Goal: Task Accomplishment & Management: Manage account settings

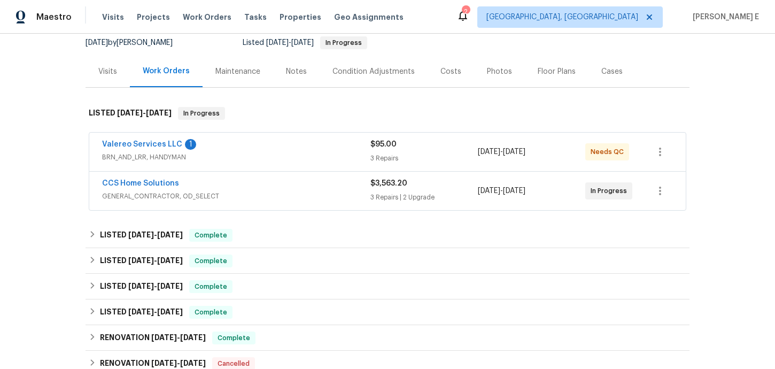
scroll to position [131, 0]
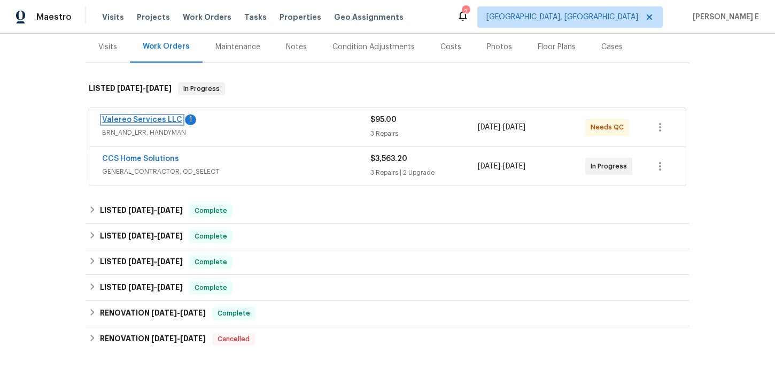
click at [143, 117] on link "Valereo Services LLC" at bounding box center [142, 119] width 80 height 7
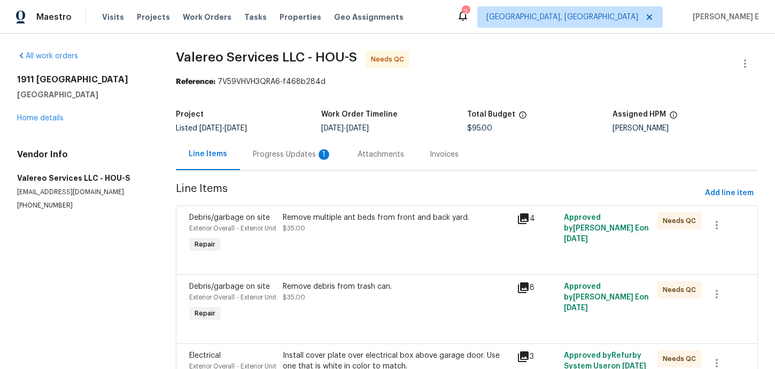
click at [277, 159] on div "Progress Updates 1" at bounding box center [292, 154] width 79 height 11
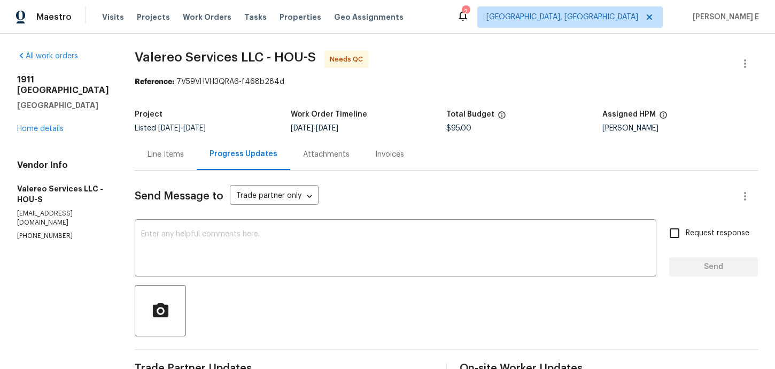
click at [150, 157] on div "Line Items" at bounding box center [166, 154] width 36 height 11
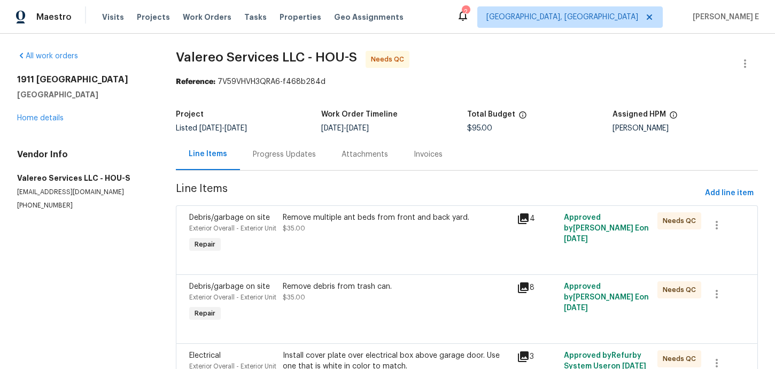
scroll to position [162, 0]
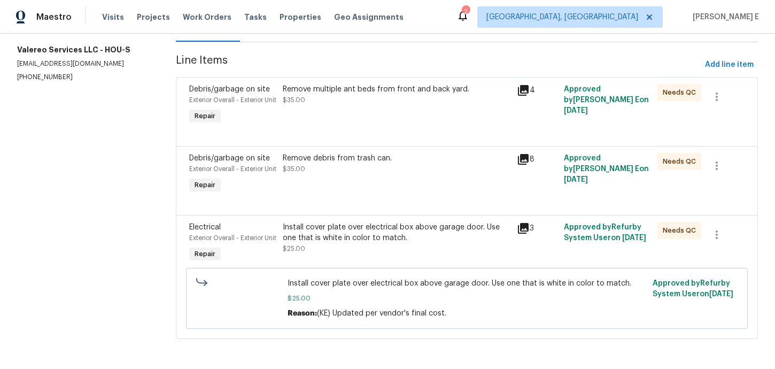
click at [363, 81] on div "Remove multiple ant beds from front and back yard. $35.00" at bounding box center [397, 105] width 234 height 49
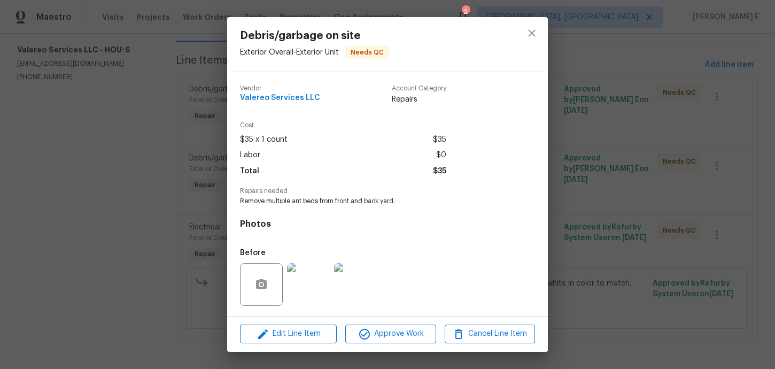
scroll to position [70, 0]
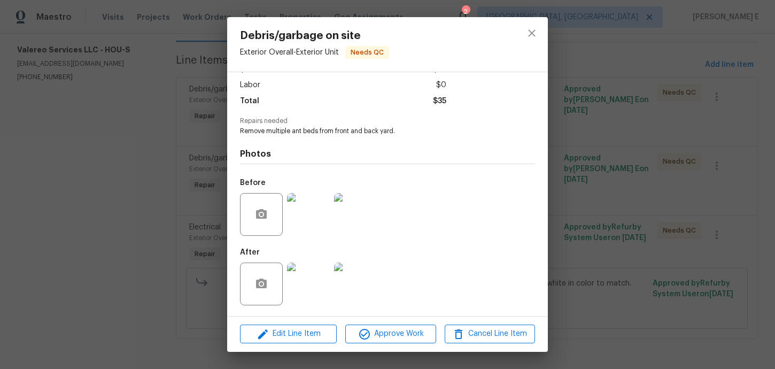
click at [314, 279] on img at bounding box center [308, 284] width 43 height 43
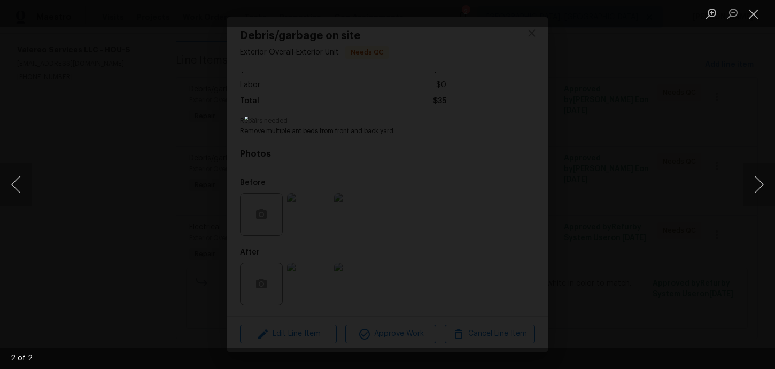
click at [648, 168] on div "Lightbox" at bounding box center [387, 184] width 775 height 369
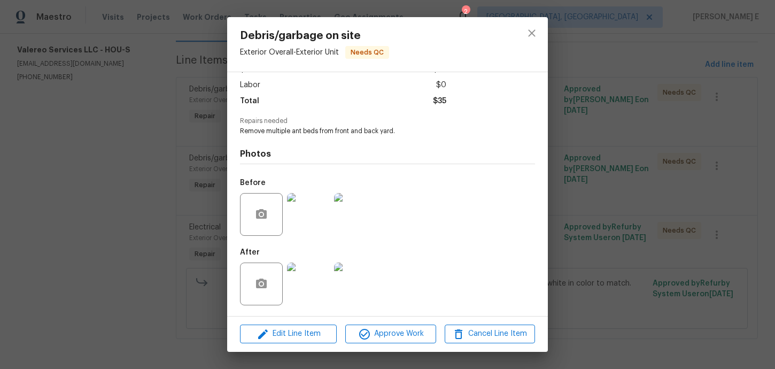
click at [648, 168] on div "Debris/garbage on site Exterior Overall - Exterior Unit Needs QC Vendor Valereo…" at bounding box center [387, 184] width 775 height 369
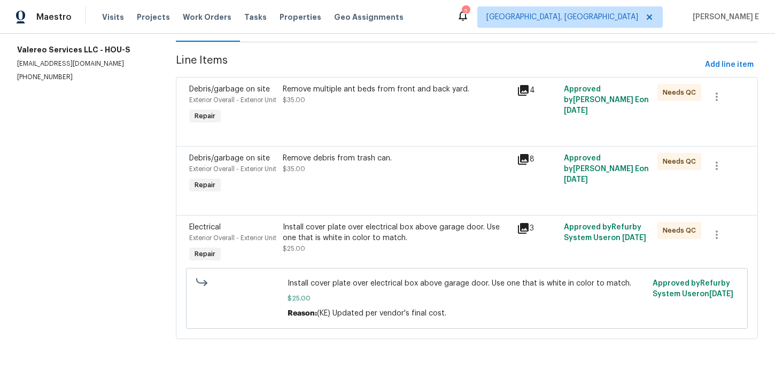
click at [406, 171] on div "Remove debris from trash can. $35.00" at bounding box center [397, 174] width 234 height 49
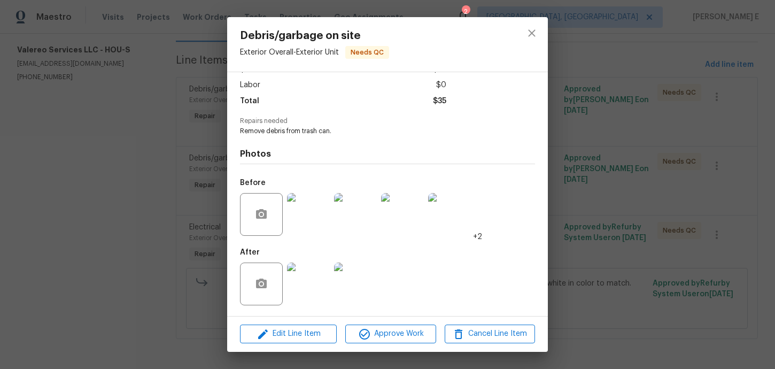
click at [604, 232] on div "Debris/garbage on site Exterior Overall - Exterior Unit Needs QC Vendor Valereo…" at bounding box center [387, 184] width 775 height 369
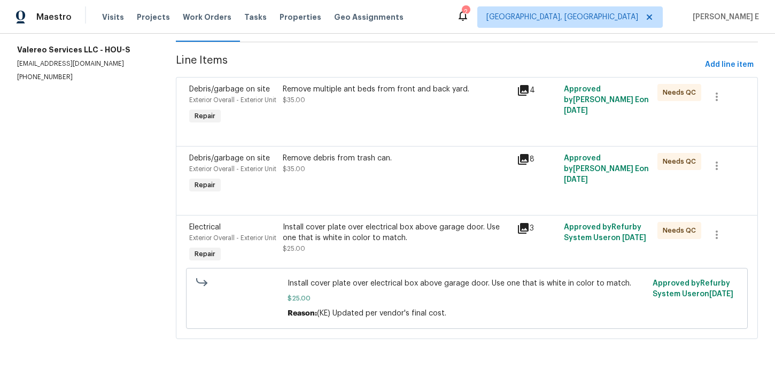
click at [401, 227] on div "Install cover plate over electrical box above garage door. Use one that is whit…" at bounding box center [397, 232] width 228 height 21
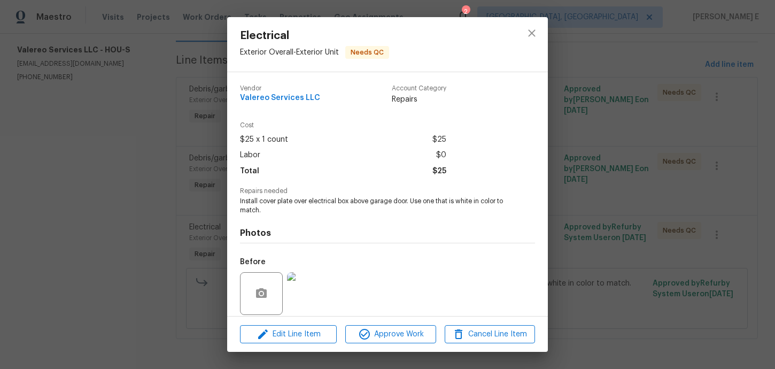
scroll to position [79, 0]
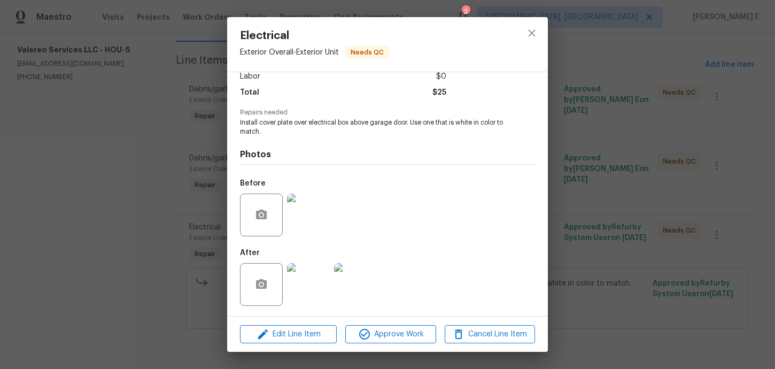
click at [635, 249] on div "Electrical Exterior Overall - Exterior Unit Needs QC Vendor Valereo Services LL…" at bounding box center [387, 184] width 775 height 369
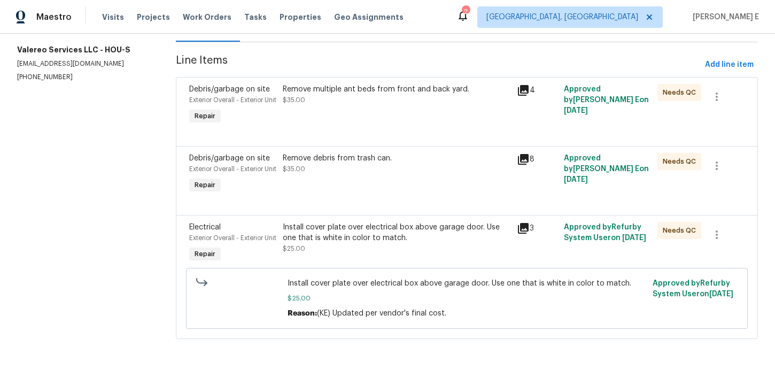
click at [635, 249] on div "Approved by Refurby System User on [DATE]" at bounding box center [608, 243] width 94 height 49
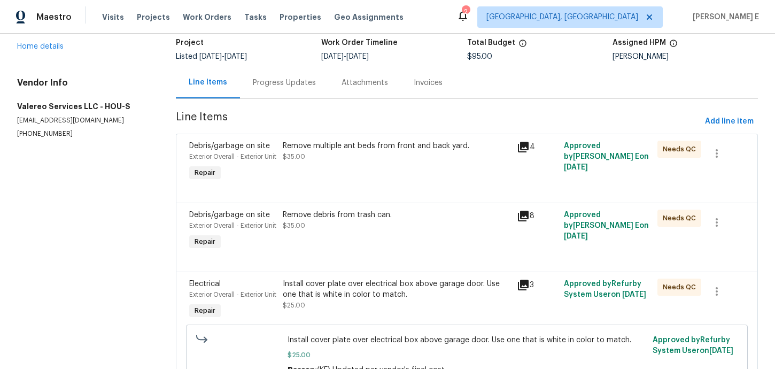
scroll to position [0, 0]
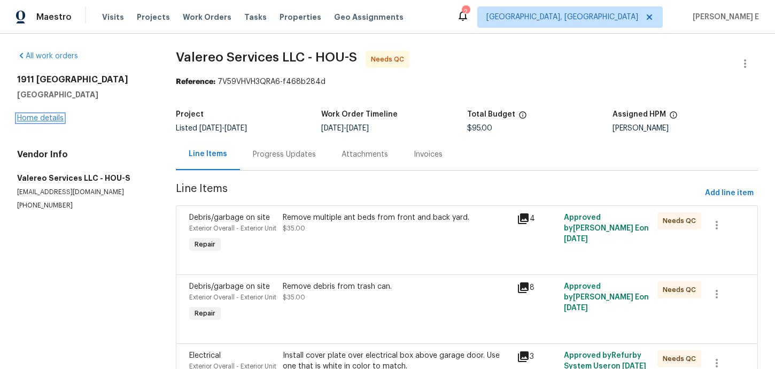
click at [29, 120] on link "Home details" at bounding box center [40, 117] width 47 height 7
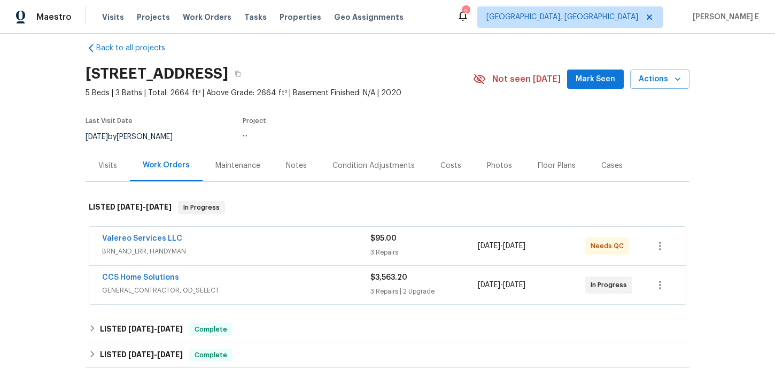
scroll to position [13, 0]
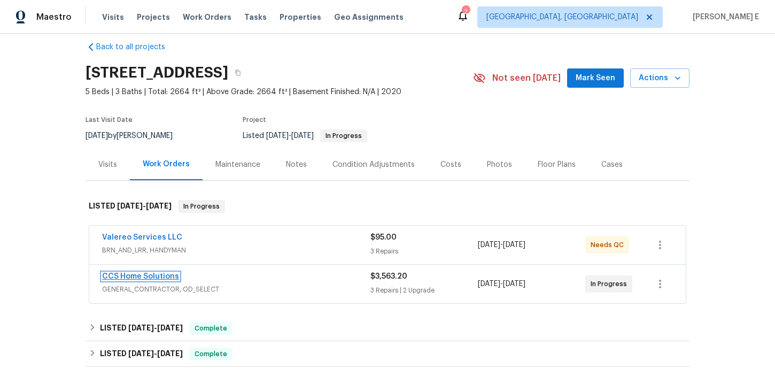
click at [148, 276] on link "CCS Home Solutions" at bounding box center [140, 276] width 77 height 7
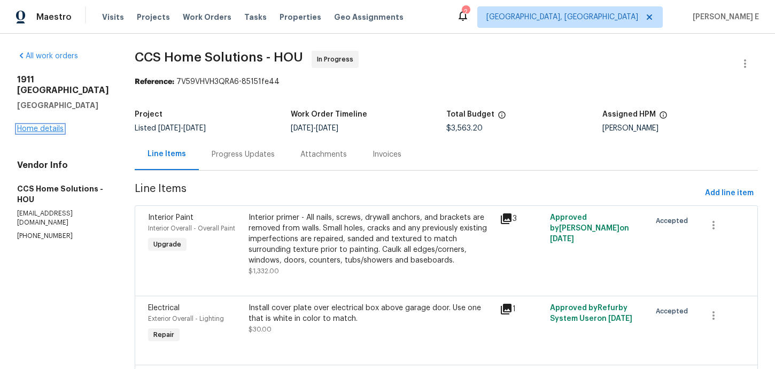
click at [40, 127] on link "Home details" at bounding box center [40, 128] width 47 height 7
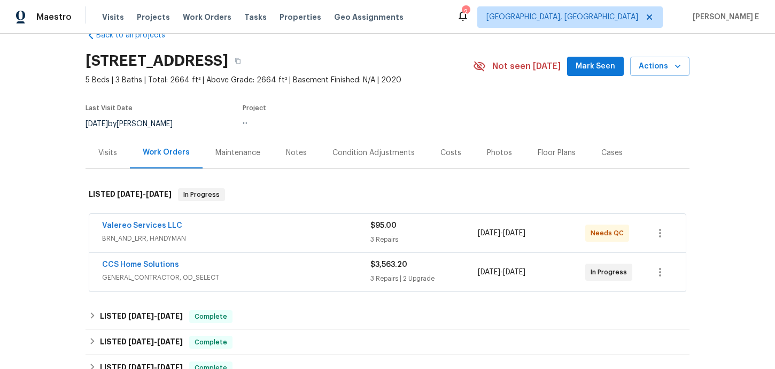
scroll to position [26, 0]
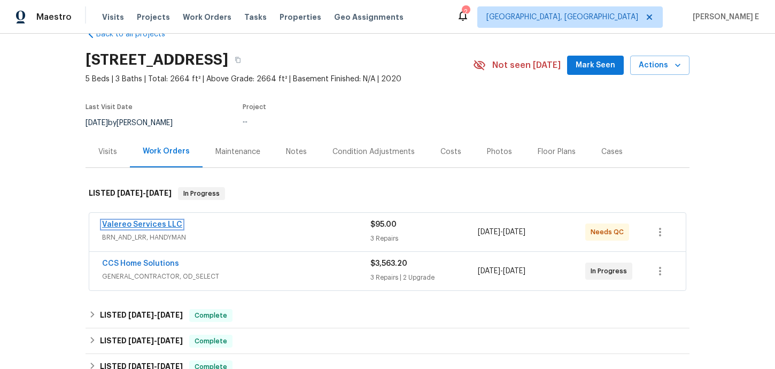
click at [157, 222] on link "Valereo Services LLC" at bounding box center [142, 224] width 80 height 7
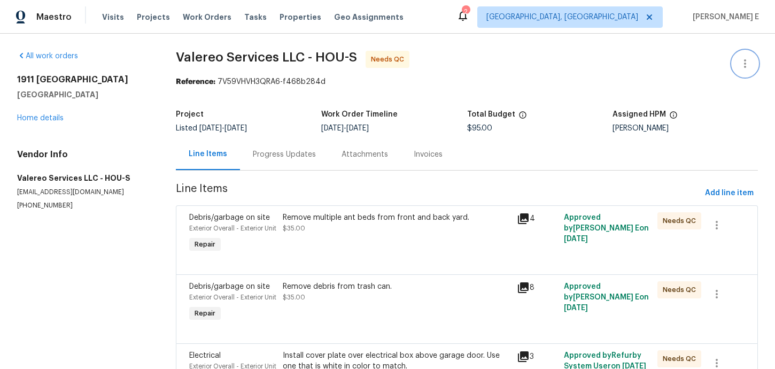
click at [748, 69] on icon "button" at bounding box center [745, 63] width 13 height 13
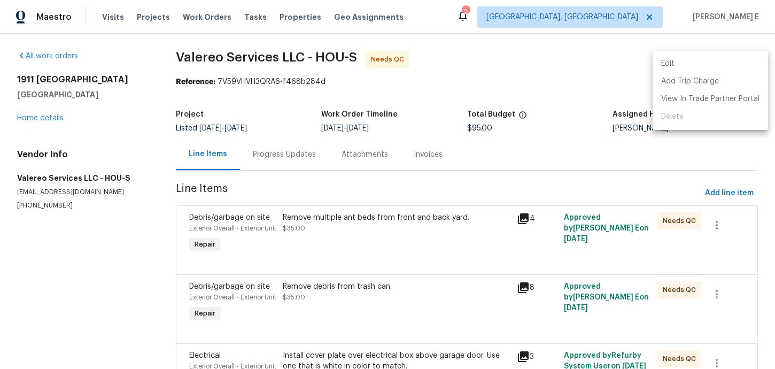
click at [689, 67] on li "Edit" at bounding box center [711, 64] width 116 height 18
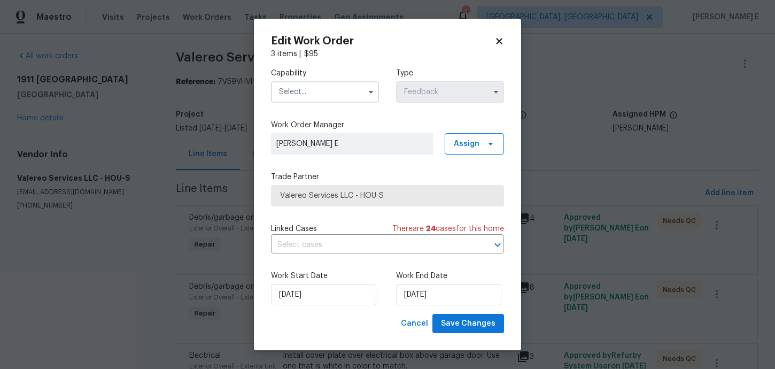
click at [305, 93] on input "text" at bounding box center [325, 91] width 108 height 21
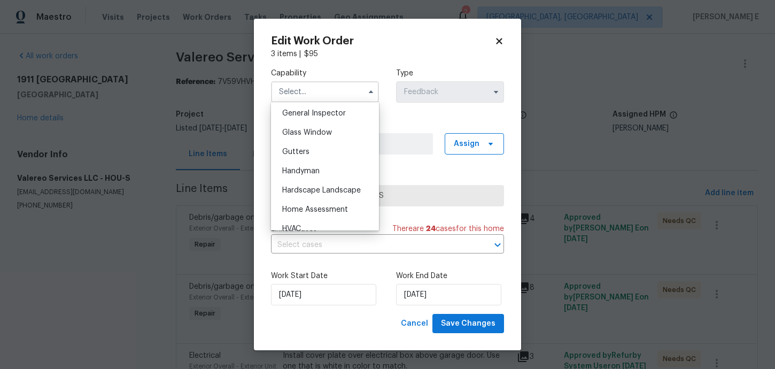
scroll to position [539, 0]
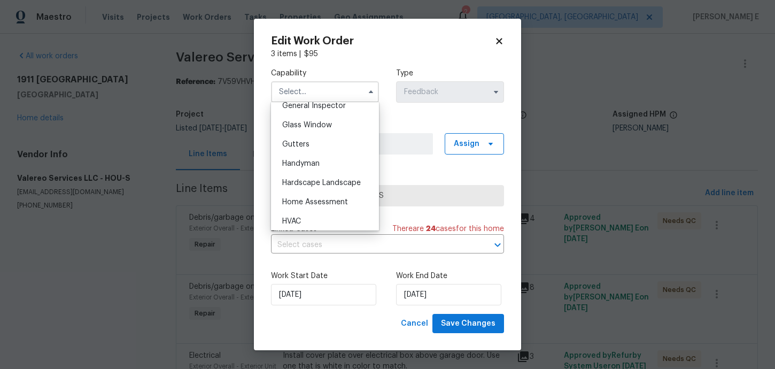
click at [307, 168] on div "Handyman" at bounding box center [325, 163] width 103 height 19
type input "Handyman"
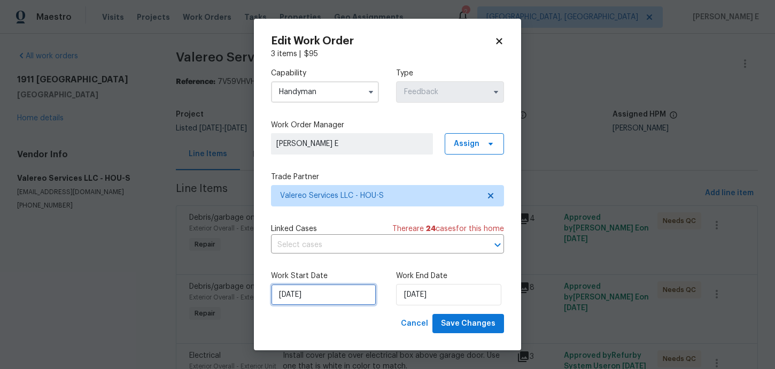
click at [338, 297] on input "18/09/2025" at bounding box center [323, 294] width 105 height 21
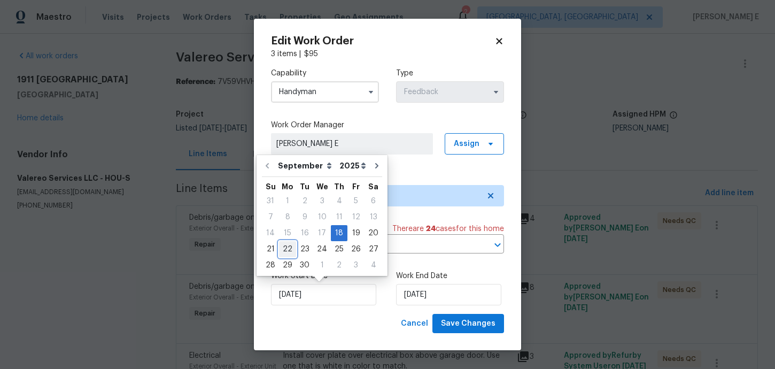
click at [286, 248] on div "22" at bounding box center [287, 249] width 17 height 15
type input "22/09/2025"
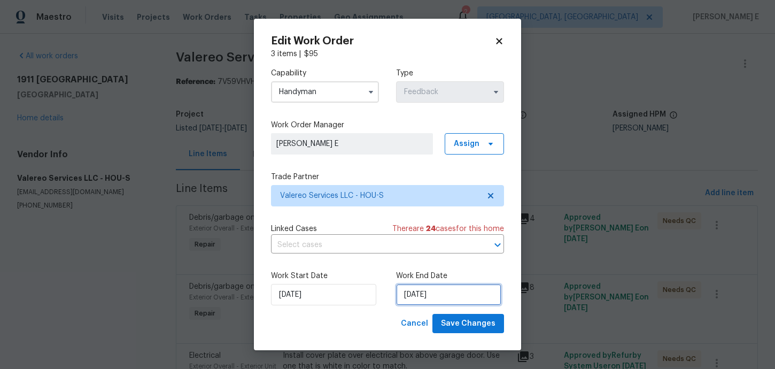
click at [419, 296] on input "22/09/2025" at bounding box center [448, 294] width 105 height 21
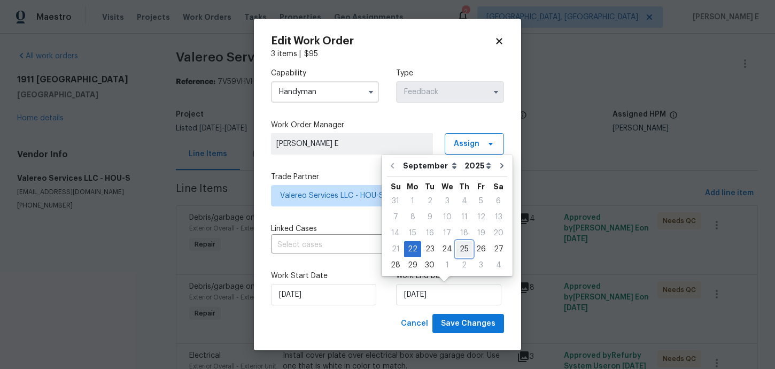
click at [463, 248] on div "25" at bounding box center [464, 249] width 17 height 15
type input "25/09/2025"
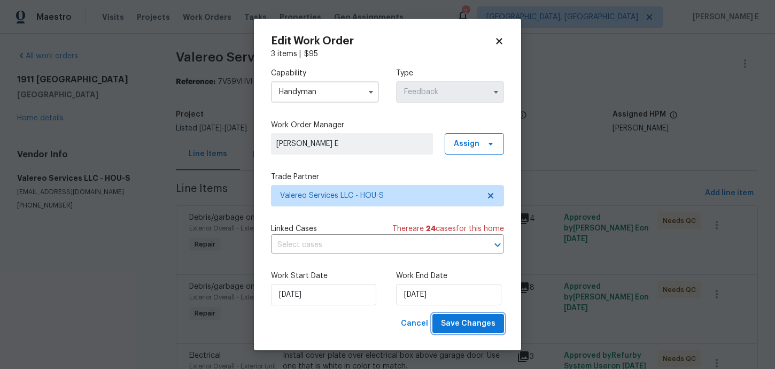
click at [470, 329] on span "Save Changes" at bounding box center [468, 323] width 55 height 13
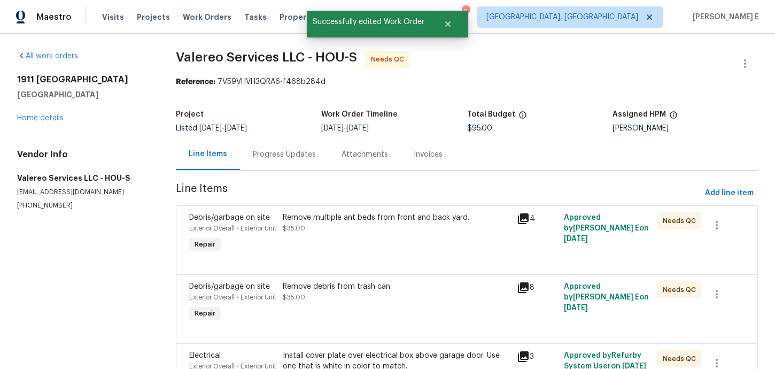
click at [266, 213] on div "Debris/garbage on site" at bounding box center [232, 217] width 87 height 11
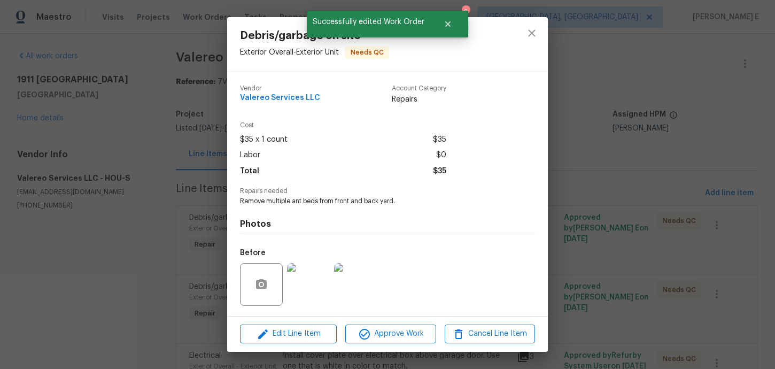
scroll to position [70, 0]
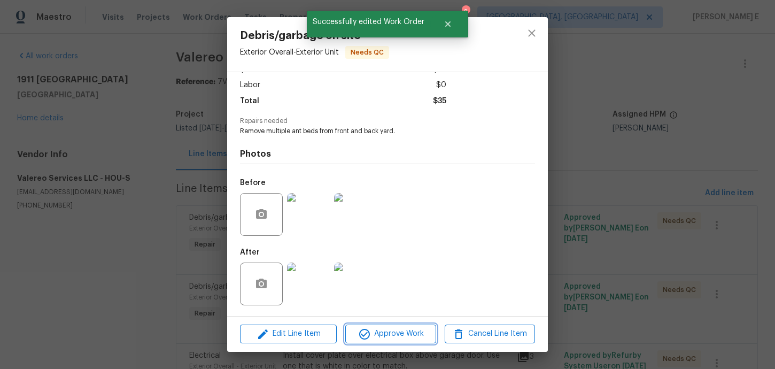
click at [393, 326] on button "Approve Work" at bounding box center [390, 334] width 90 height 19
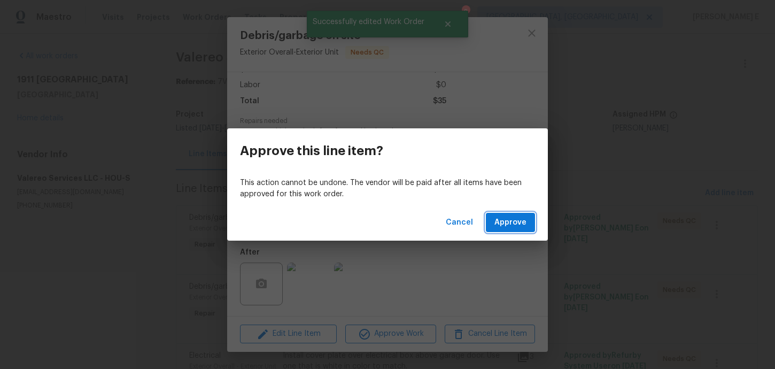
click at [520, 220] on span "Approve" at bounding box center [511, 222] width 32 height 13
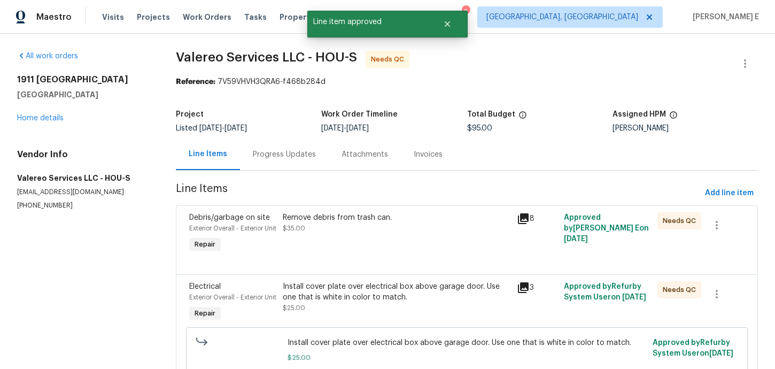
click at [417, 213] on div "Remove debris from trash can." at bounding box center [397, 217] width 228 height 11
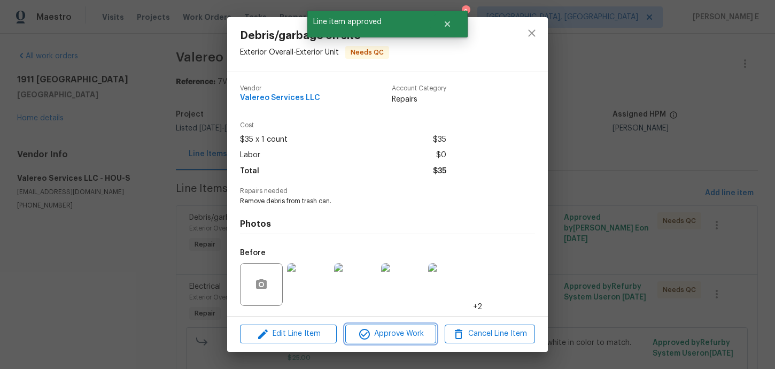
click at [426, 330] on span "Approve Work" at bounding box center [391, 333] width 84 height 13
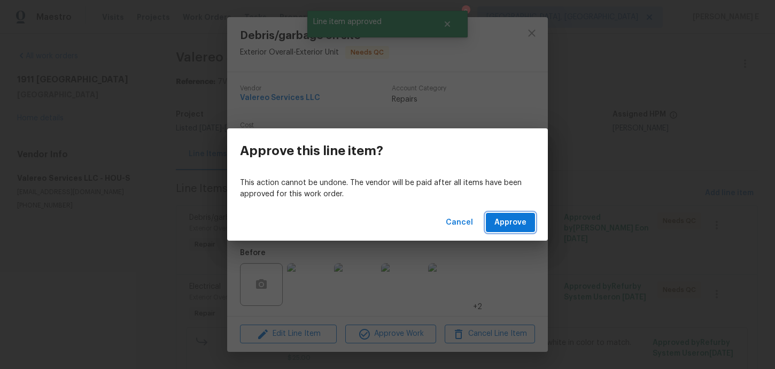
click at [497, 230] on button "Approve" at bounding box center [510, 223] width 49 height 20
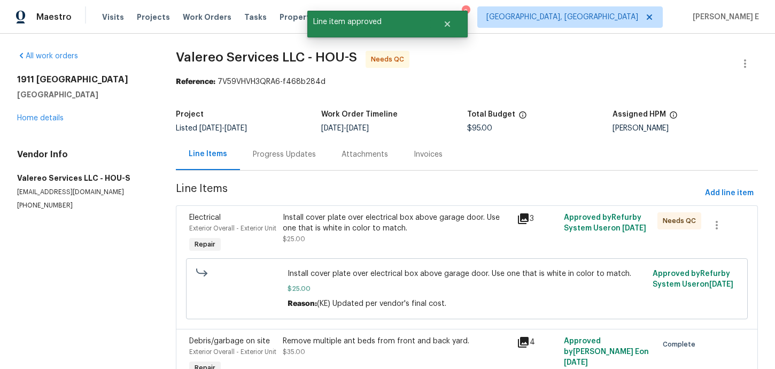
click at [364, 236] on div "Install cover plate over electrical box above garage door. Use one that is whit…" at bounding box center [397, 228] width 228 height 32
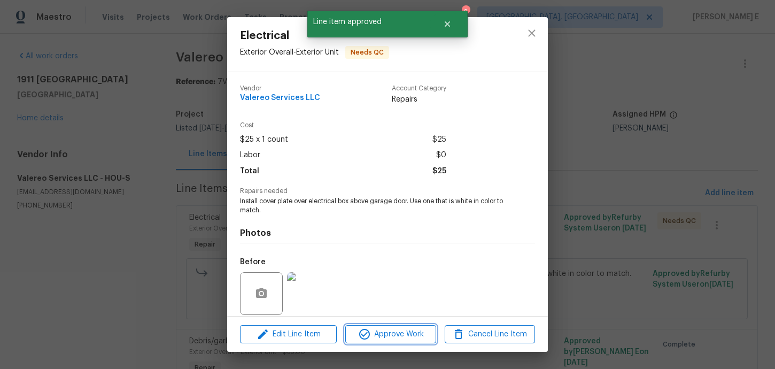
click at [388, 330] on span "Approve Work" at bounding box center [391, 334] width 84 height 13
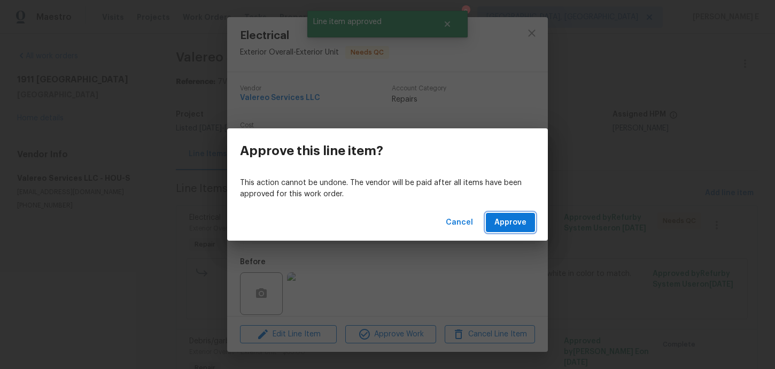
click at [505, 227] on span "Approve" at bounding box center [511, 222] width 32 height 13
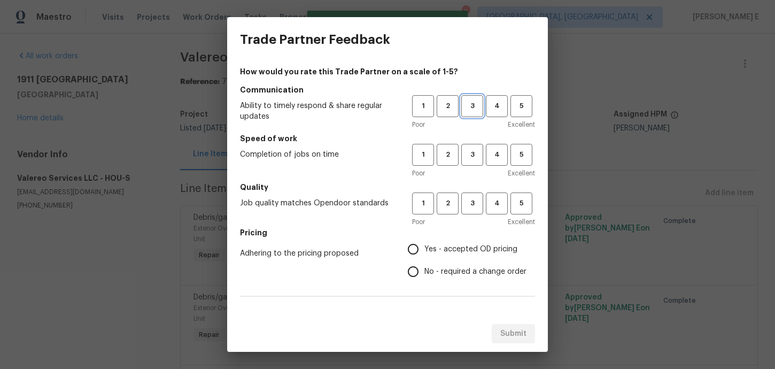
click at [477, 103] on span "3" at bounding box center [473, 106] width 20 height 12
click at [481, 149] on span "3" at bounding box center [473, 155] width 20 height 12
click at [474, 199] on span "3" at bounding box center [473, 203] width 20 height 12
click at [414, 254] on input "Yes - accepted OD pricing" at bounding box center [413, 249] width 22 height 22
radio input "true"
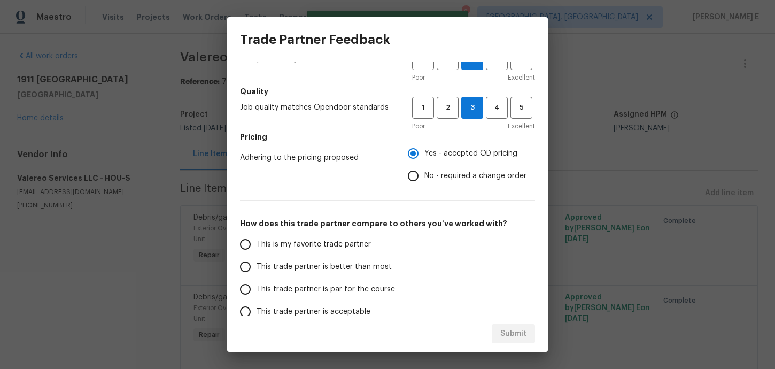
scroll to position [174, 0]
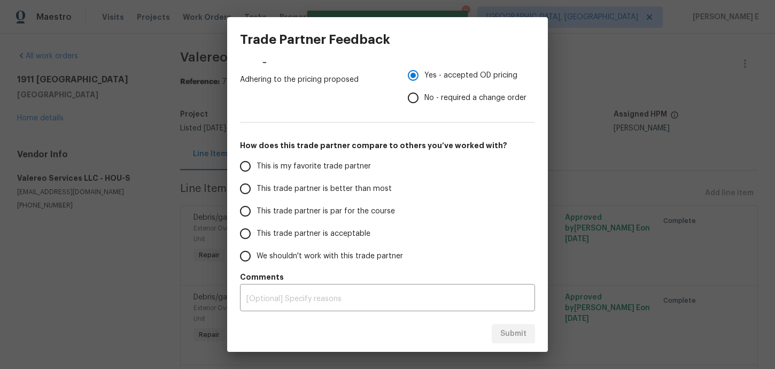
click at [380, 209] on span "This trade partner is par for the course" at bounding box center [326, 211] width 139 height 11
click at [257, 209] on input "This trade partner is par for the course" at bounding box center [245, 211] width 22 height 22
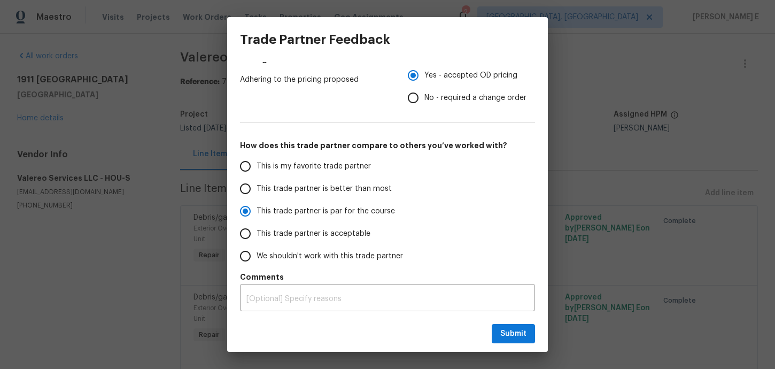
click at [533, 319] on div "Submit" at bounding box center [387, 334] width 321 height 37
click at [514, 336] on span "Submit" at bounding box center [514, 333] width 26 height 13
radio input "true"
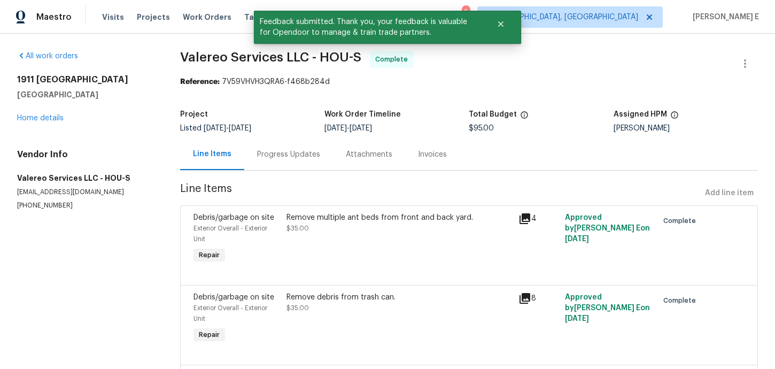
click at [265, 166] on div "Progress Updates" at bounding box center [288, 155] width 89 height 32
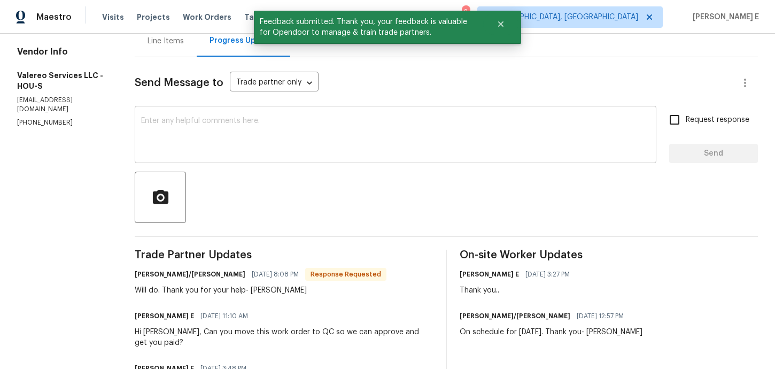
scroll to position [109, 0]
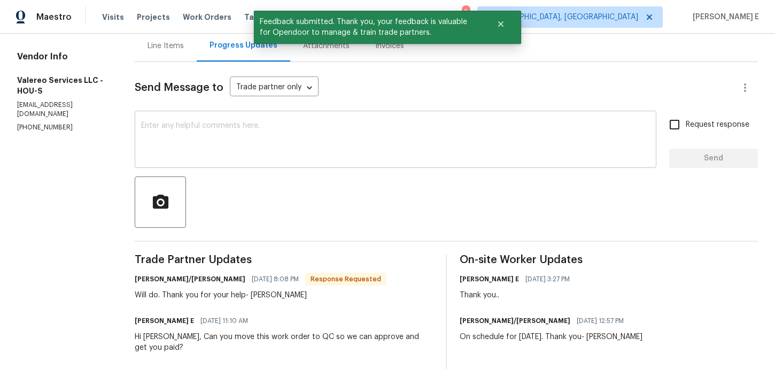
click at [287, 155] on textarea at bounding box center [395, 140] width 509 height 37
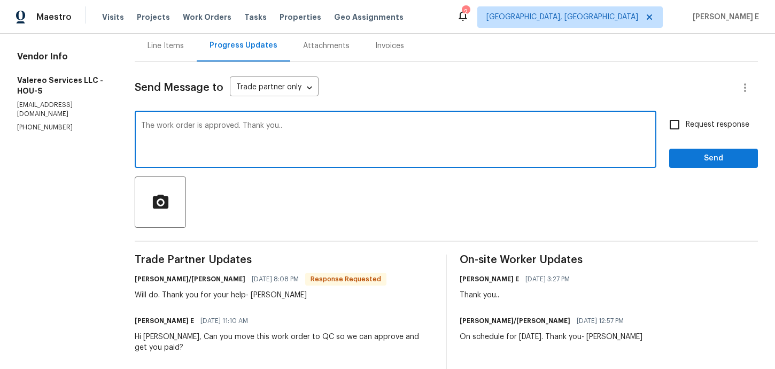
type textarea "The work order is approved. Thank you.."
click at [693, 126] on span "Request response" at bounding box center [718, 124] width 64 height 11
click at [686, 126] on input "Request response" at bounding box center [675, 124] width 22 height 22
checkbox input "true"
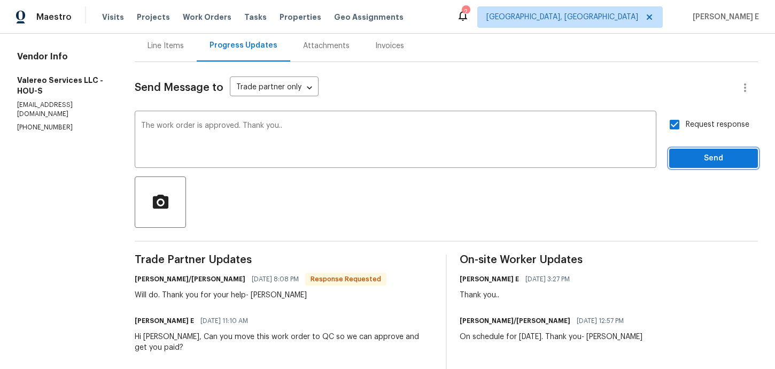
click at [702, 153] on span "Send" at bounding box center [714, 158] width 72 height 13
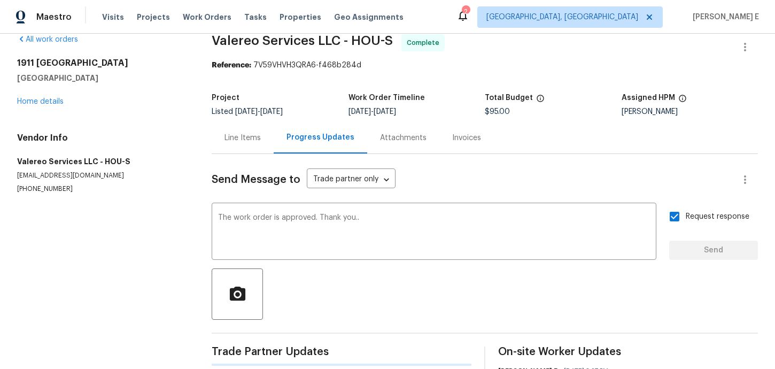
scroll to position [0, 0]
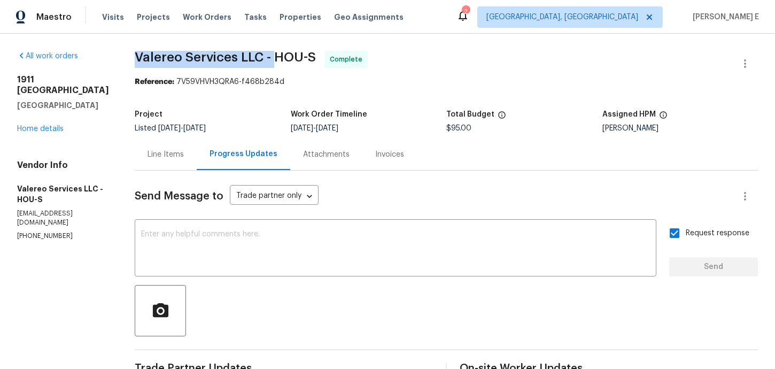
drag, startPoint x: 120, startPoint y: 58, endPoint x: 259, endPoint y: 60, distance: 139.6
click at [259, 60] on span "Valereo Services LLC - HOU-S" at bounding box center [225, 57] width 181 height 13
copy span "Valereo Services LLC -"
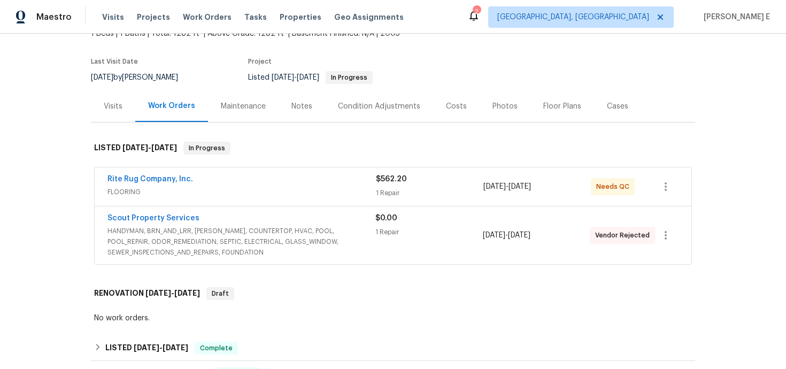
scroll to position [75, 0]
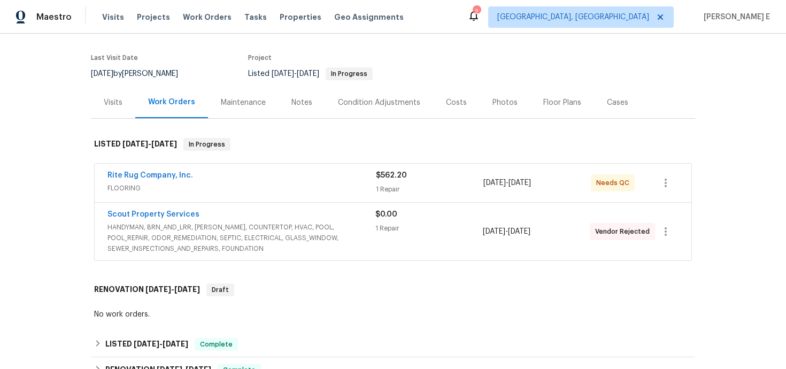
click at [168, 210] on span "Scout Property Services" at bounding box center [153, 214] width 92 height 11
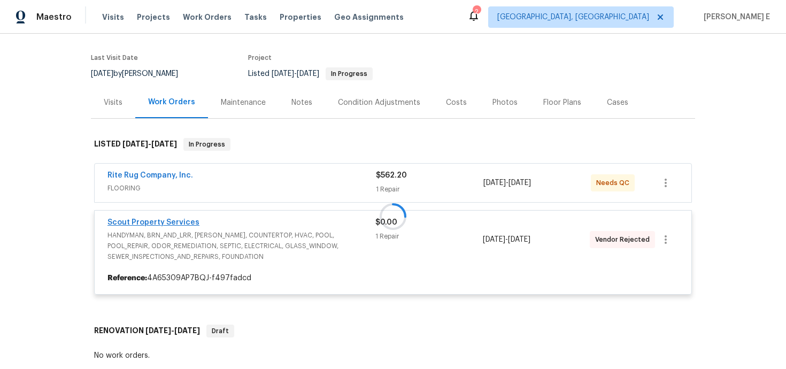
click at [158, 219] on div at bounding box center [393, 216] width 604 height 178
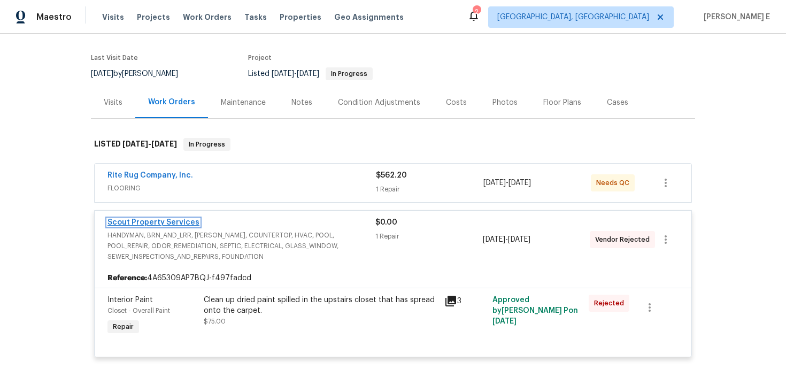
click at [158, 219] on link "Scout Property Services" at bounding box center [153, 222] width 92 height 7
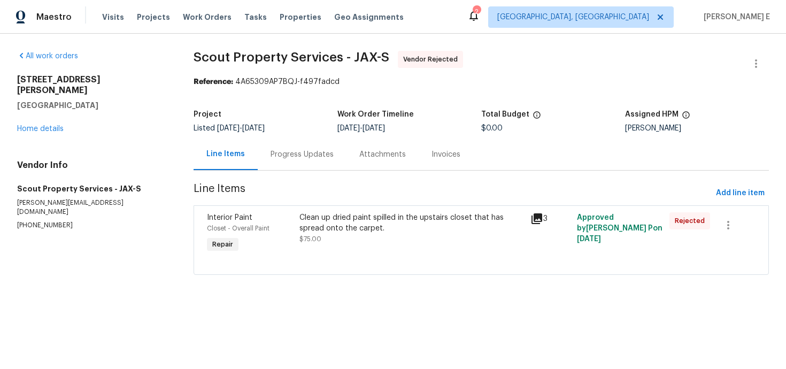
click at [292, 151] on div "Progress Updates" at bounding box center [302, 154] width 63 height 11
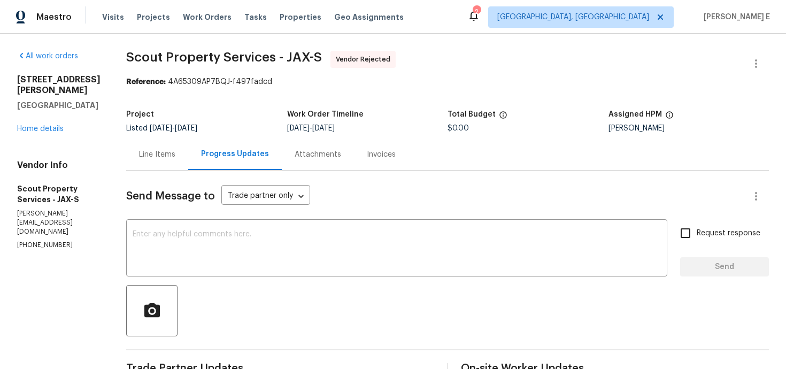
drag, startPoint x: 17, startPoint y: 78, endPoint x: 43, endPoint y: 115, distance: 45.7
click at [43, 111] on div "[STREET_ADDRESS][PERSON_NAME]" at bounding box center [58, 92] width 83 height 36
copy div "[STREET_ADDRESS][PERSON_NAME]"
click at [35, 133] on link "Home details" at bounding box center [40, 128] width 47 height 7
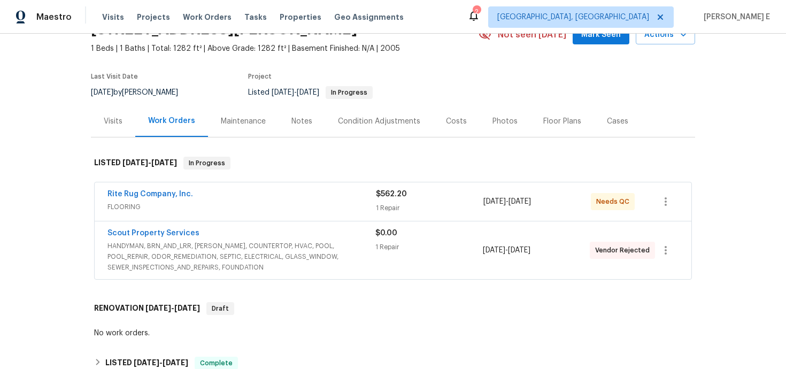
click at [616, 129] on div "Cases" at bounding box center [617, 121] width 47 height 32
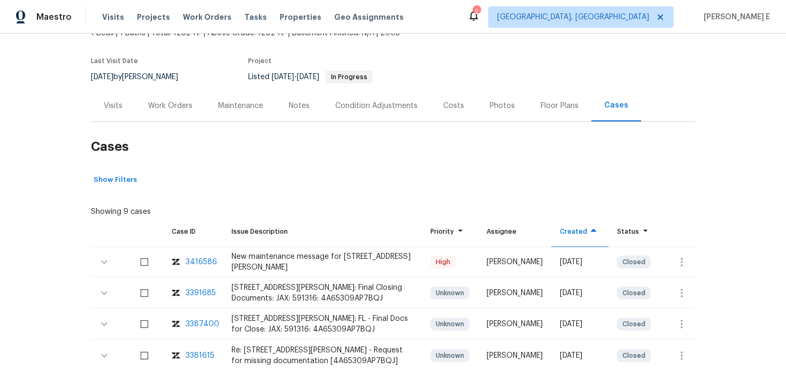
scroll to position [73, 0]
click at [193, 99] on div "Work Orders" at bounding box center [170, 105] width 70 height 32
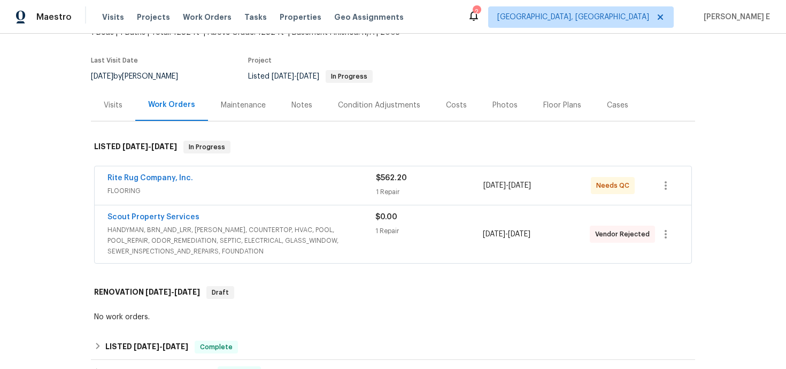
click at [238, 223] on div "Scout Property Services" at bounding box center [241, 218] width 268 height 13
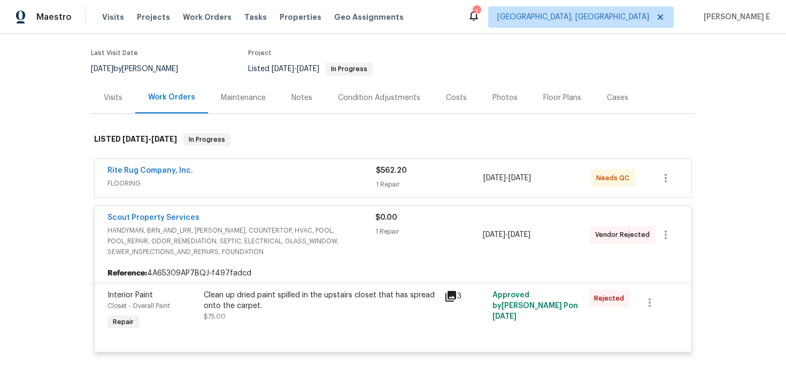
scroll to position [82, 0]
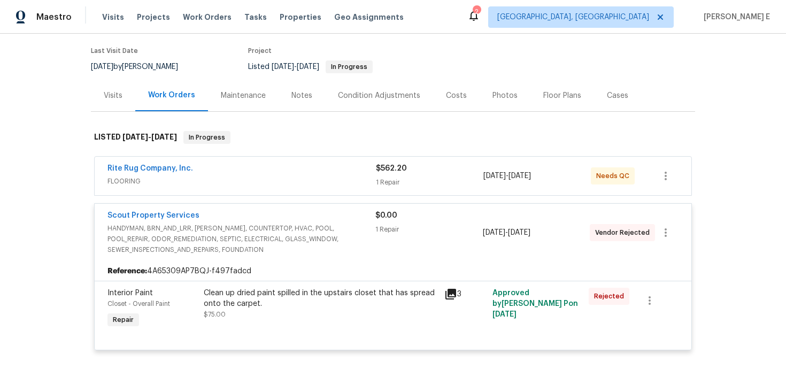
click at [225, 165] on div "Rite Rug Company, Inc." at bounding box center [241, 169] width 268 height 13
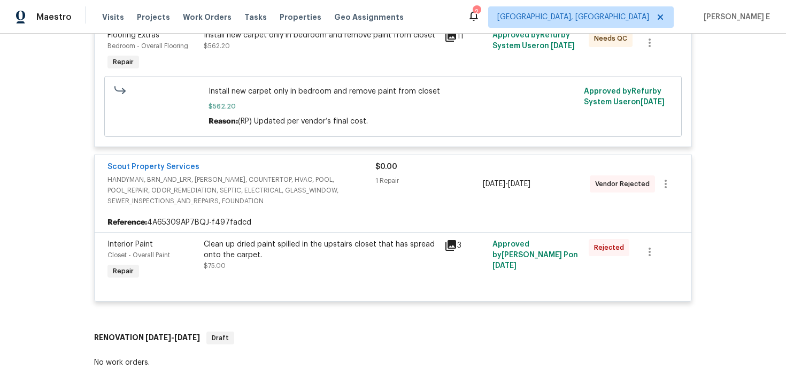
scroll to position [283, 0]
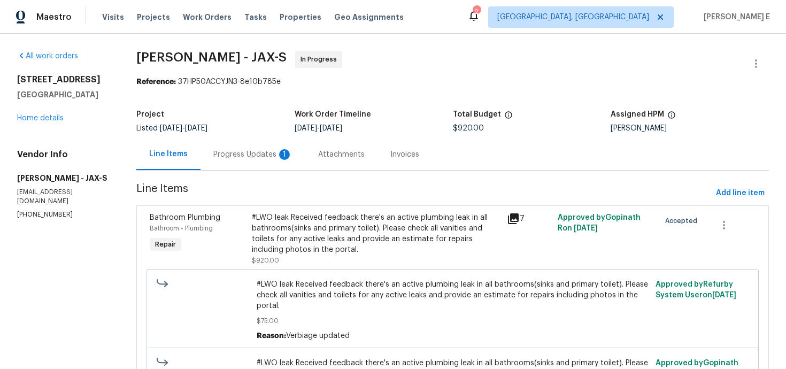
click at [250, 148] on div "Progress Updates 1" at bounding box center [253, 155] width 105 height 32
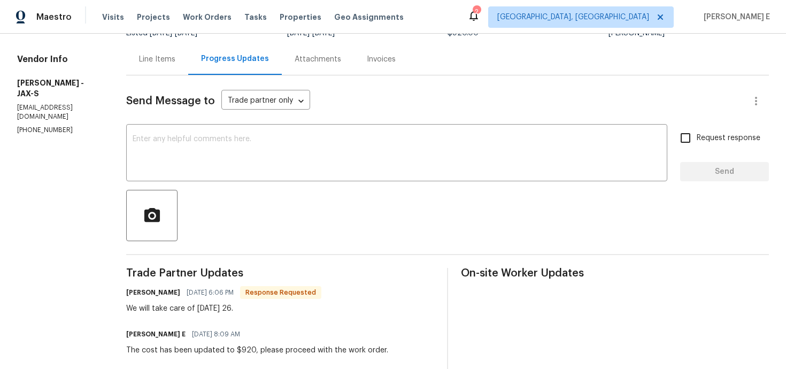
scroll to position [95, 0]
click at [326, 131] on div "x ​" at bounding box center [396, 154] width 541 height 55
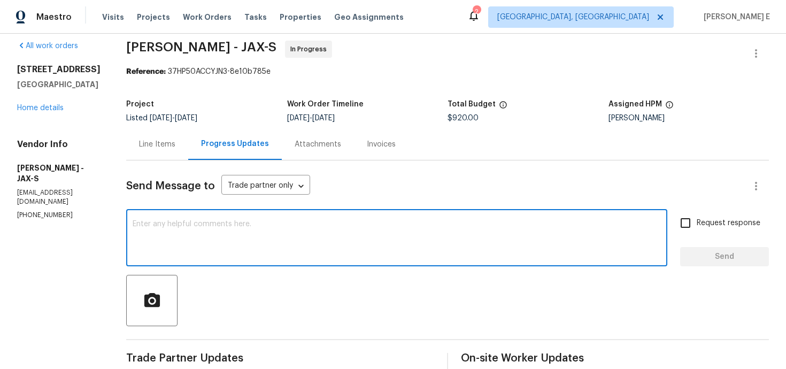
scroll to position [9, 0]
